Goal: Information Seeking & Learning: Learn about a topic

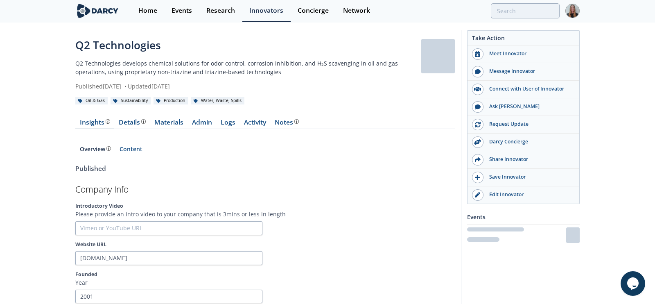
click at [88, 122] on div "Insights" at bounding box center [95, 122] width 30 height 7
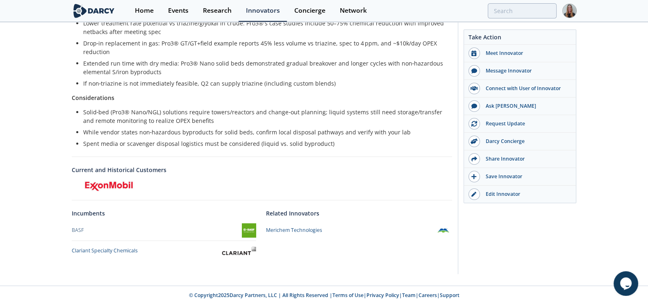
scroll to position [50, 0]
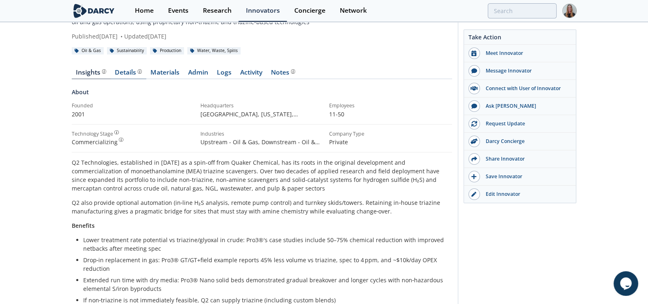
click at [129, 75] on div "Details" at bounding box center [128, 72] width 27 height 7
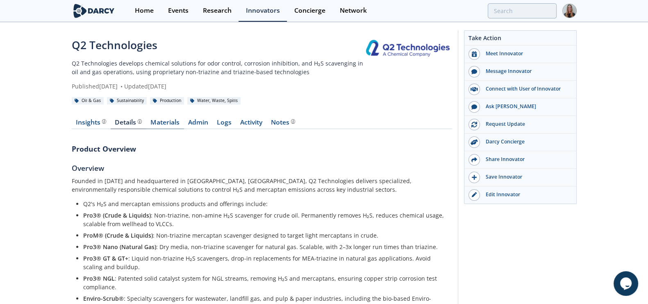
click at [173, 126] on link "Materials" at bounding box center [165, 124] width 38 height 10
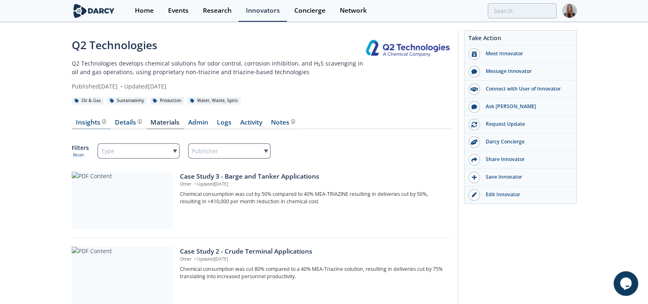
click at [82, 124] on div "Insights" at bounding box center [91, 122] width 30 height 7
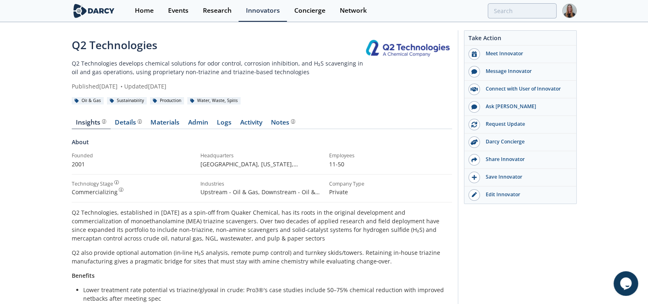
click at [517, 18] on div "Home Events Research Innovators Concierge Network" at bounding box center [351, 11] width 449 height 22
click at [516, 12] on input "search" at bounding box center [467, 10] width 177 height 15
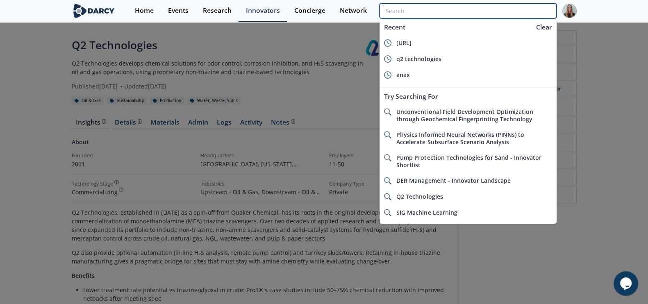
click at [505, 7] on input "search" at bounding box center [467, 10] width 177 height 15
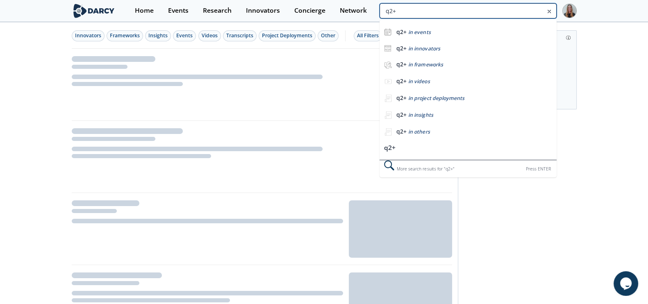
click at [505, 7] on input "q2+" at bounding box center [467, 10] width 177 height 15
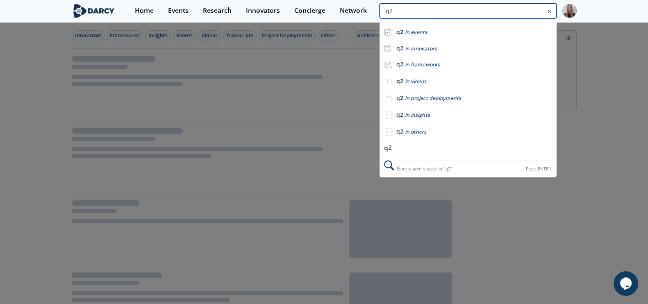
type input "q2"
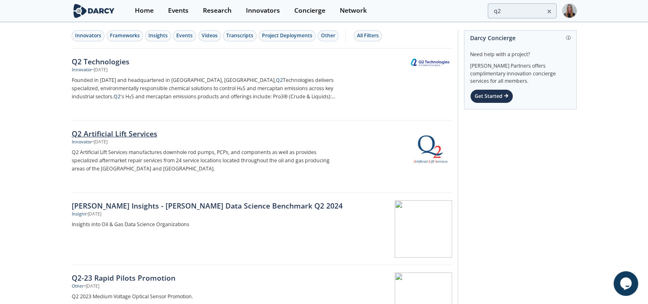
click at [99, 140] on div "• Jul 30, 2025" at bounding box center [99, 142] width 15 height 7
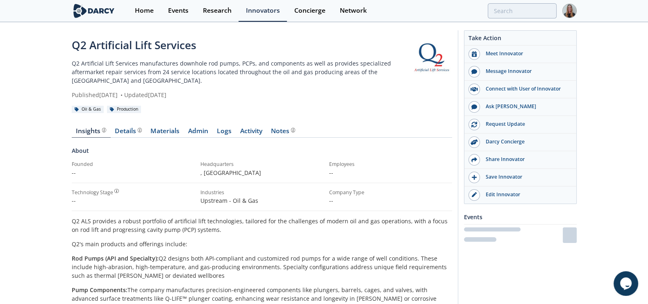
click at [122, 52] on div "Q2 Artificial Lift Services" at bounding box center [241, 45] width 339 height 16
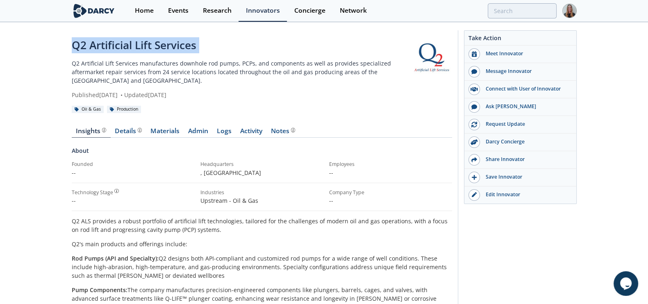
click at [122, 52] on div "Q2 Artificial Lift Services" at bounding box center [241, 45] width 339 height 16
copy div "Q2 Artificial Lift Services"
click at [146, 47] on div "Q2 Artificial Lift Services" at bounding box center [241, 45] width 339 height 16
click at [120, 45] on div "Q2 Artificial Lift Services" at bounding box center [241, 45] width 339 height 16
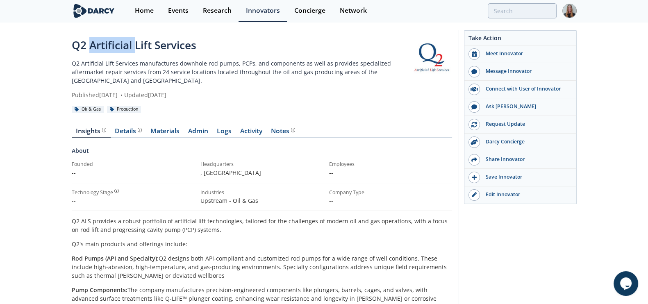
click at [120, 46] on div "Q2 Artificial Lift Services" at bounding box center [241, 45] width 339 height 16
copy div "Artificial"
click at [122, 47] on div "Q2 Artificial Lift Services" at bounding box center [241, 45] width 339 height 16
drag, startPoint x: 112, startPoint y: 48, endPoint x: 48, endPoint y: 47, distance: 64.3
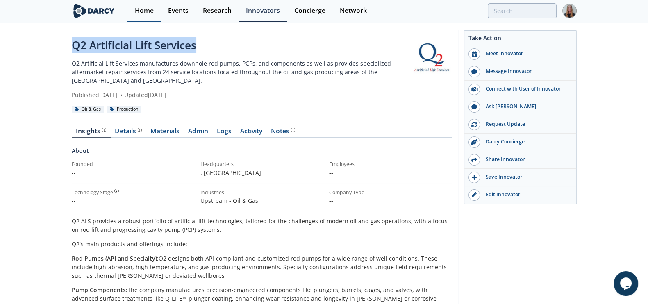
copy div "Q2 Artificial Lift Services"
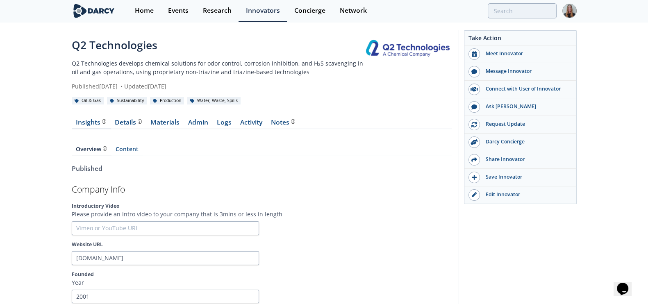
click at [95, 125] on div "Insights" at bounding box center [91, 122] width 30 height 7
